Goal: Transaction & Acquisition: Purchase product/service

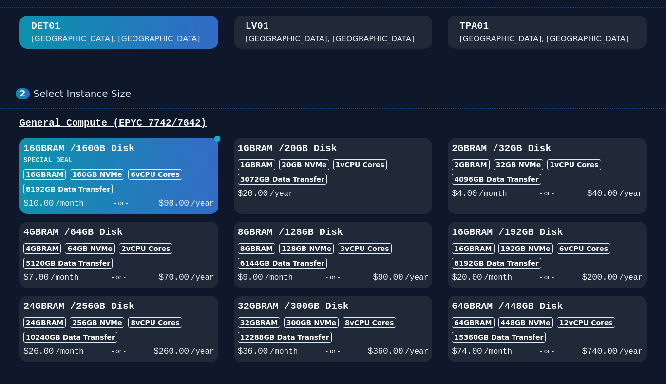
scroll to position [65, 0]
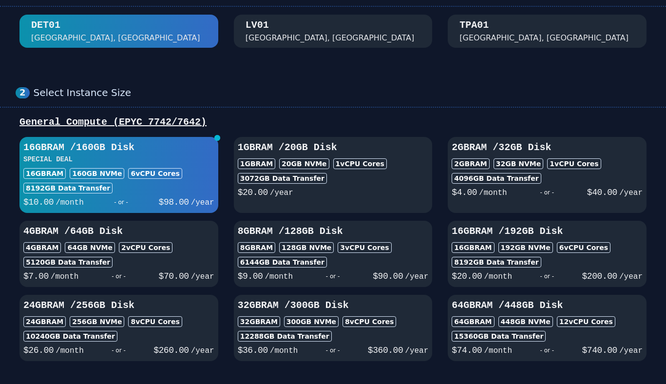
click at [301, 33] on div "LV01 Las Vegas, NV" at bounding box center [333, 31] width 175 height 25
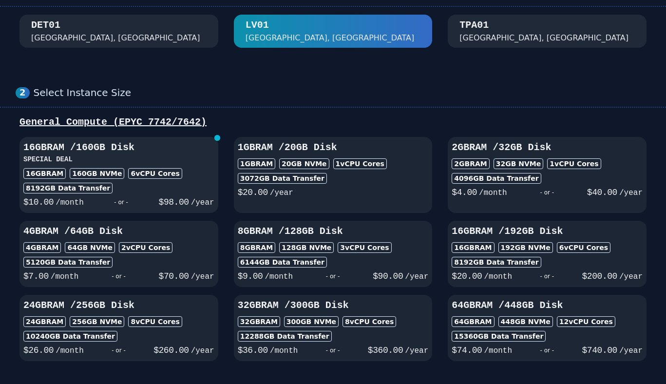
click at [168, 165] on div "16GB RAM / 160 GB Disk SPECIAL DEAL 16GB RAM 160 GB NVMe 6 vCPU Cores 8192 GB D…" at bounding box center [118, 175] width 199 height 68
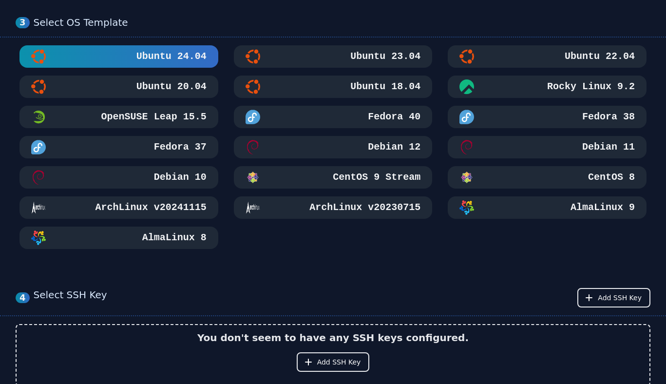
scroll to position [477, 0]
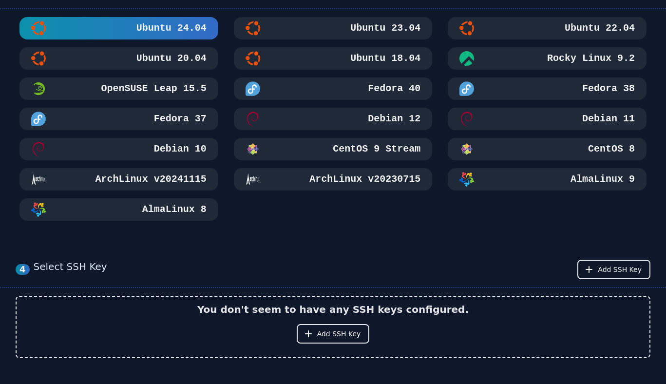
click at [329, 56] on div "Ubuntu 18.04" at bounding box center [333, 58] width 175 height 15
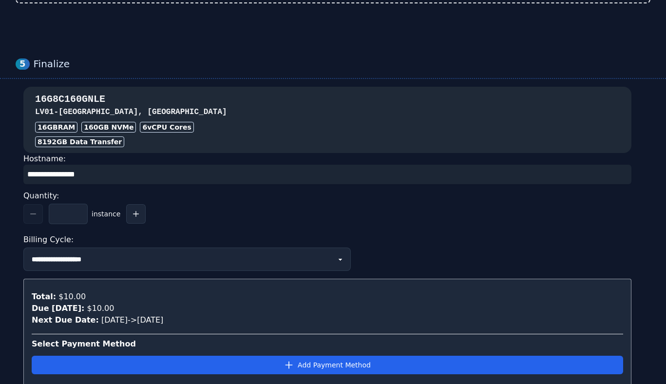
scroll to position [896, 0]
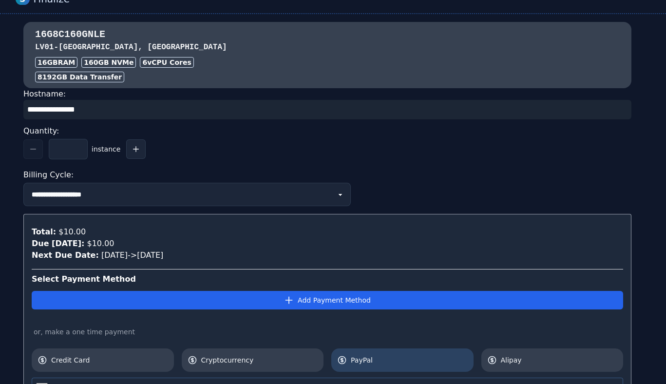
click at [365, 355] on link "PayPal" at bounding box center [402, 360] width 142 height 23
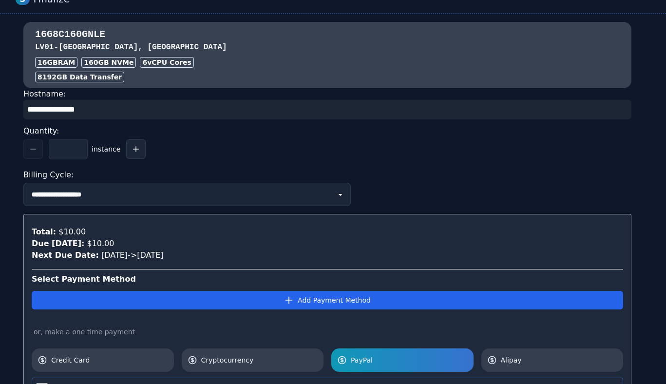
scroll to position [1018, 0]
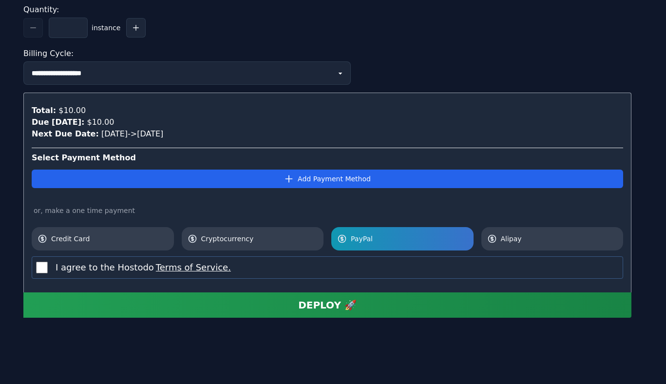
click at [138, 301] on button "DEPLOY 🚀" at bounding box center [327, 304] width 608 height 25
click at [261, 280] on div "Total: $10.00 Due Today: $10.00 Next Due Date: 10/13/2025 -> 11/13/2025 Select …" at bounding box center [327, 193] width 608 height 200
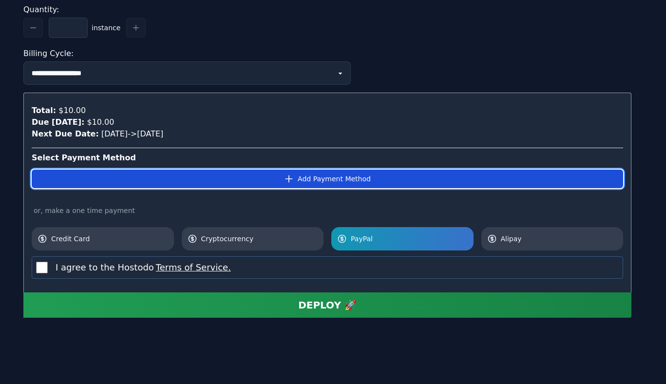
click at [264, 184] on button "Add Payment Method" at bounding box center [328, 179] width 592 height 19
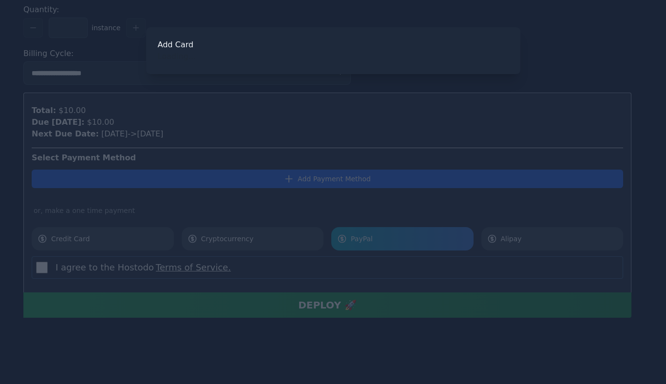
click at [249, 92] on div at bounding box center [333, 192] width 666 height 384
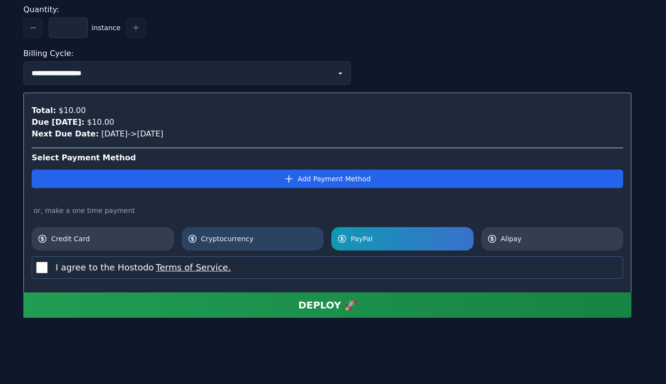
click at [229, 235] on span "Cryptocurrency" at bounding box center [259, 239] width 117 height 10
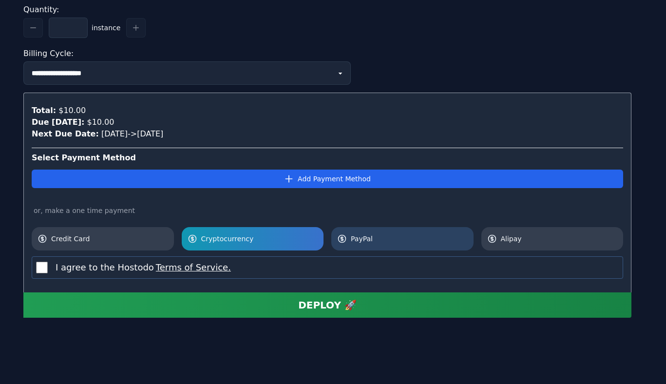
click at [367, 245] on link "PayPal" at bounding box center [402, 238] width 142 height 23
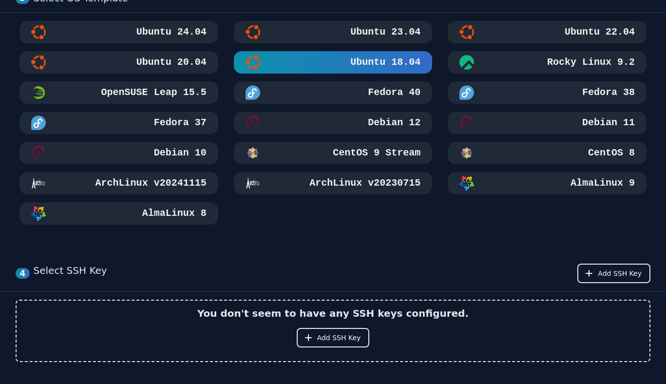
scroll to position [426, 0]
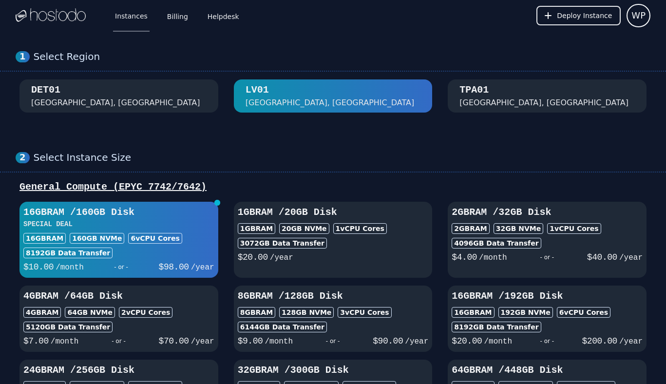
click at [97, 95] on div "DET01 Detroit, MI" at bounding box center [118, 95] width 175 height 25
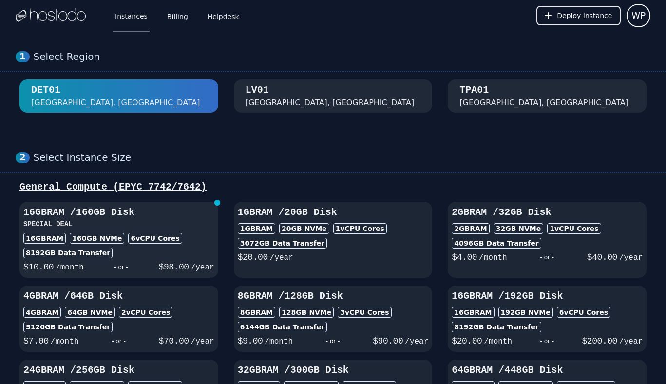
click at [167, 217] on h3 "16GB RAM / 160 GB Disk" at bounding box center [118, 213] width 191 height 14
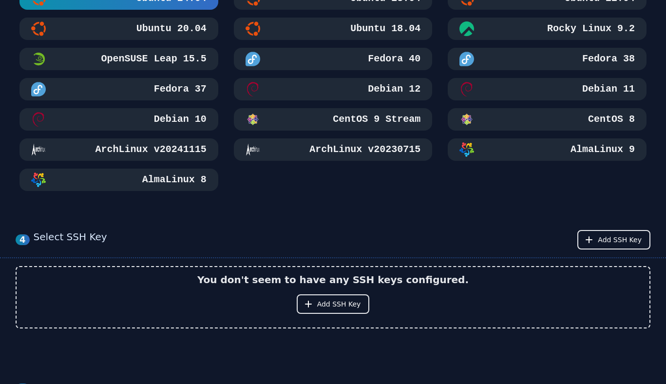
scroll to position [522, 0]
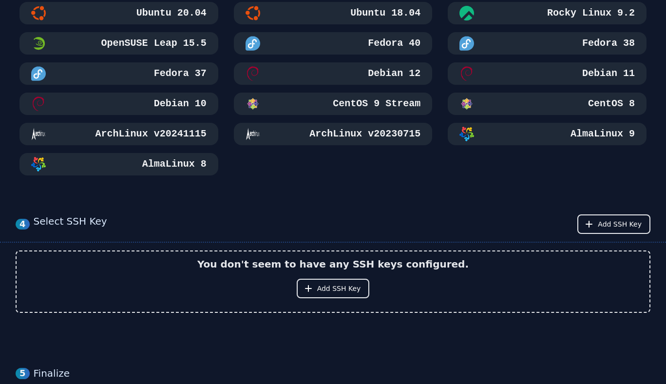
click at [353, 5] on button "Ubuntu 18.04" at bounding box center [333, 13] width 199 height 22
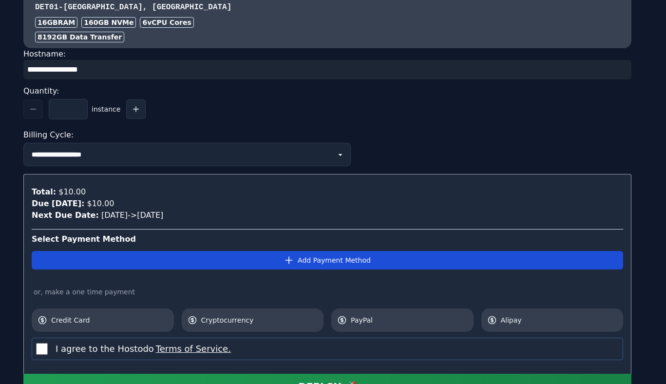
scroll to position [952, 0]
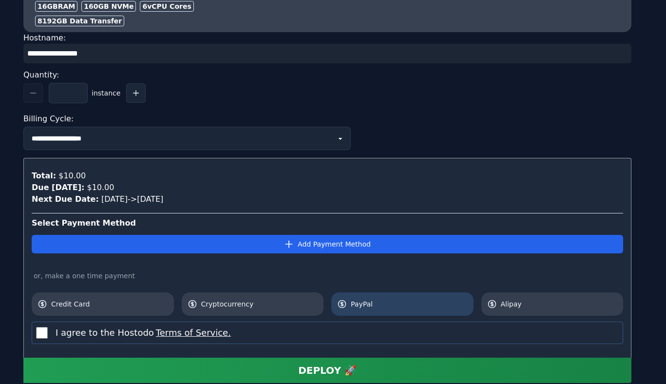
click at [358, 311] on link "PayPal" at bounding box center [402, 303] width 142 height 23
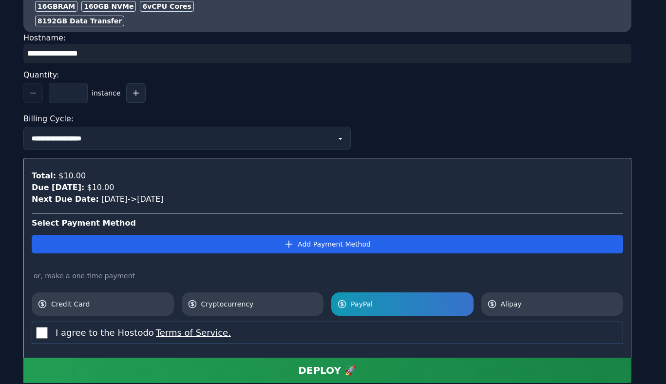
click at [196, 368] on button "DEPLOY 🚀" at bounding box center [327, 370] width 608 height 25
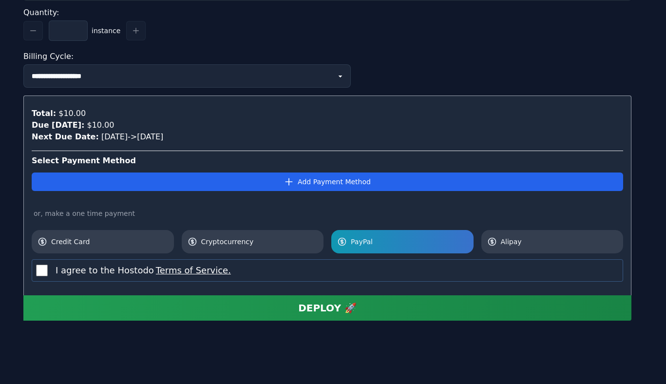
scroll to position [1018, 0]
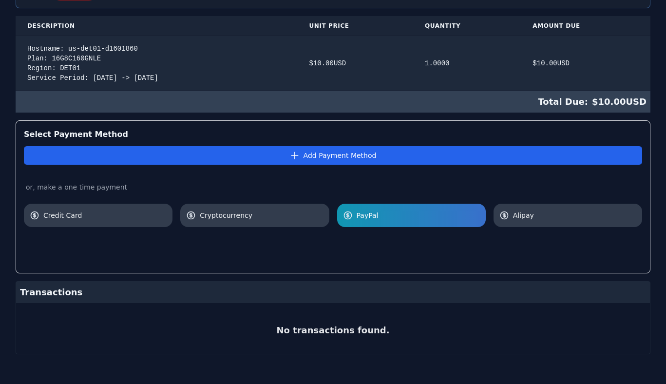
scroll to position [217, 0]
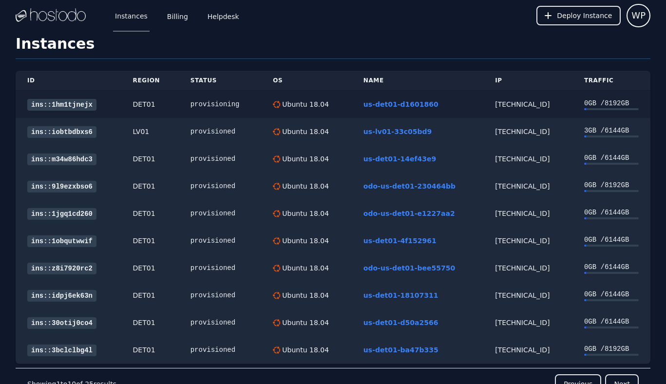
click at [61, 104] on link "ins::1hm1tjnejx" at bounding box center [61, 105] width 69 height 12
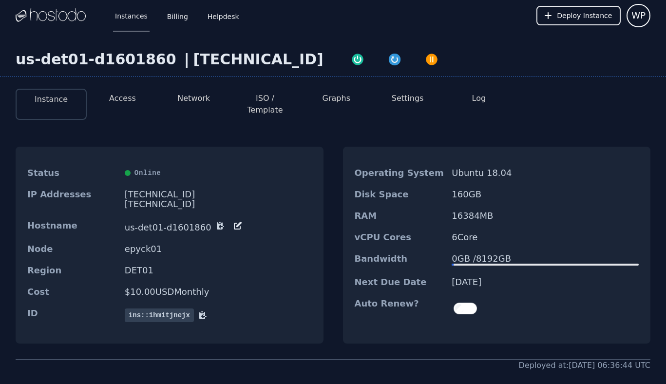
click at [217, 60] on div "[TECHNICAL_ID]" at bounding box center [259, 60] width 130 height 18
copy div "[TECHNICAL_ID]"
click at [118, 93] on button "Access" at bounding box center [122, 99] width 27 height 12
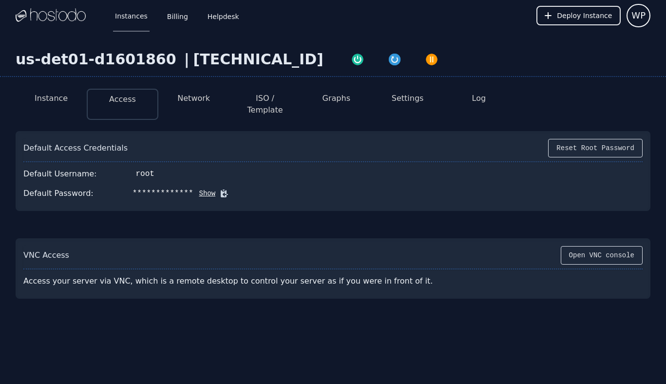
click at [220, 189] on icon at bounding box center [224, 194] width 10 height 10
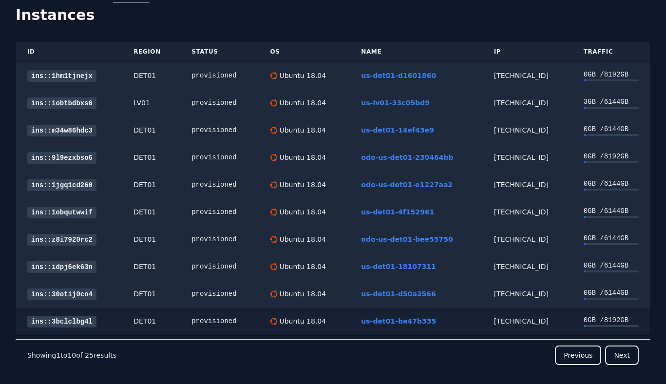
scroll to position [62, 0]
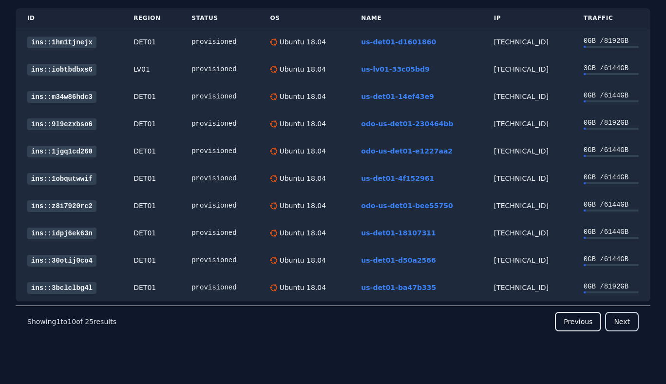
click at [615, 324] on button "Next" at bounding box center [622, 321] width 34 height 19
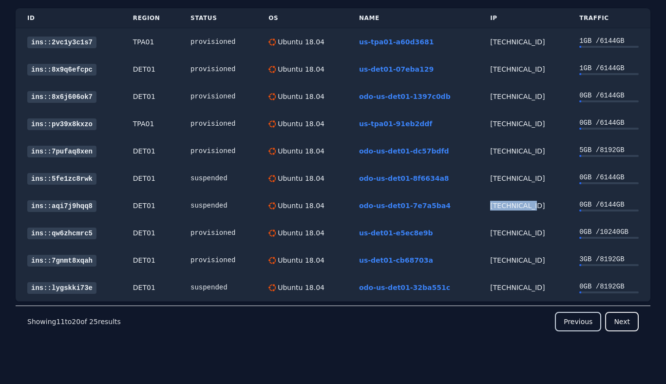
click at [585, 321] on button "Previous" at bounding box center [578, 321] width 46 height 19
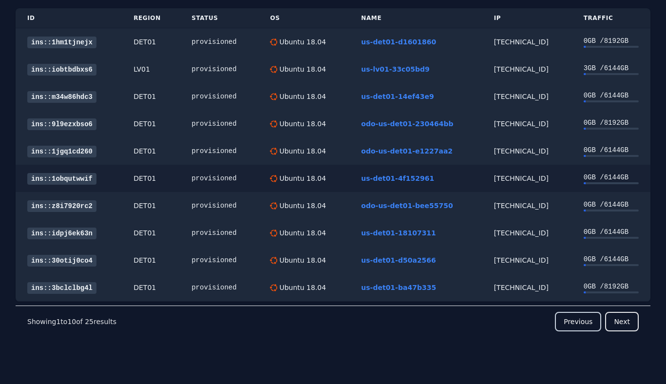
scroll to position [0, 0]
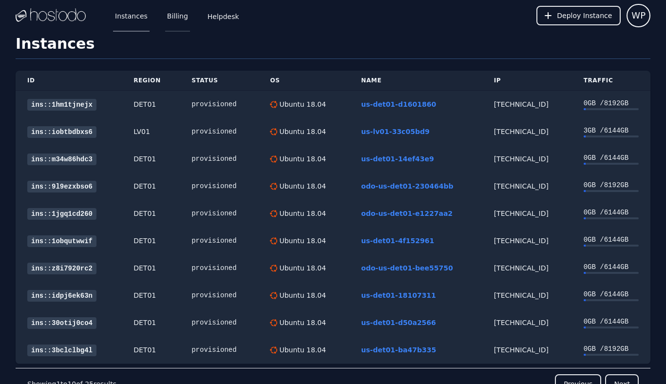
click at [174, 20] on link "Billing" at bounding box center [177, 16] width 25 height 32
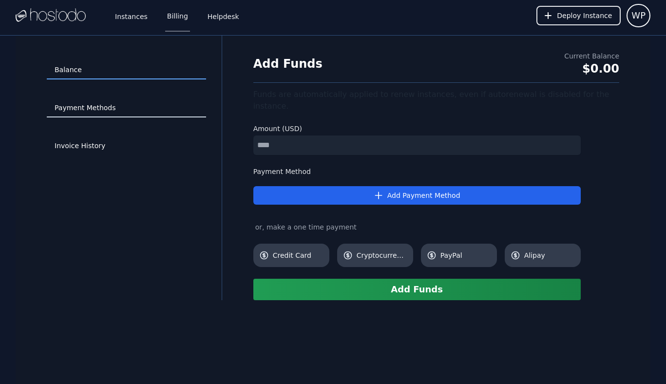
click at [87, 111] on link "Payment Methods" at bounding box center [126, 108] width 159 height 19
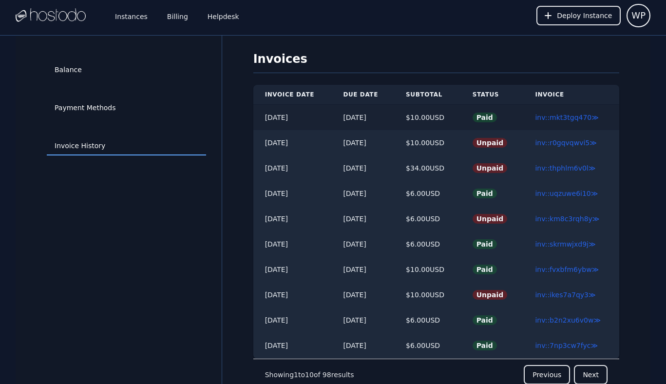
scroll to position [36, 0]
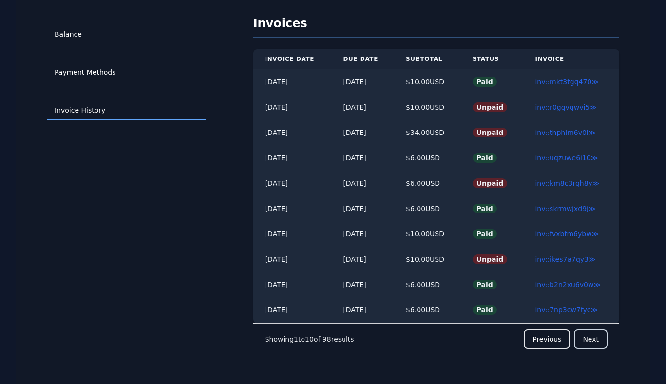
click at [583, 335] on button "Next" at bounding box center [591, 339] width 34 height 19
click at [588, 344] on button "Next" at bounding box center [591, 339] width 34 height 19
